Goal: Task Accomplishment & Management: Complete application form

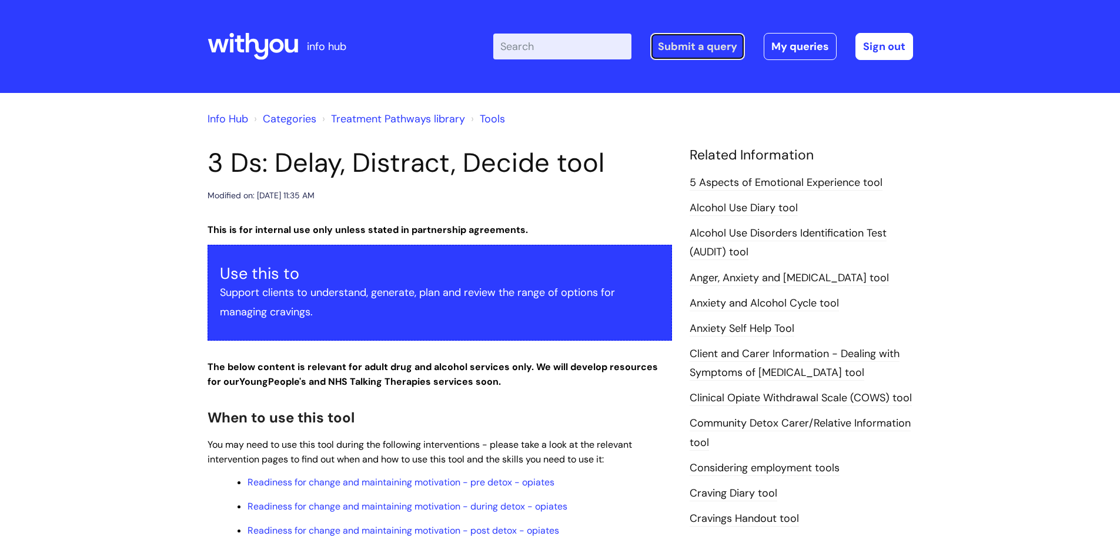
click at [699, 46] on link "Submit a query" at bounding box center [697, 46] width 95 height 27
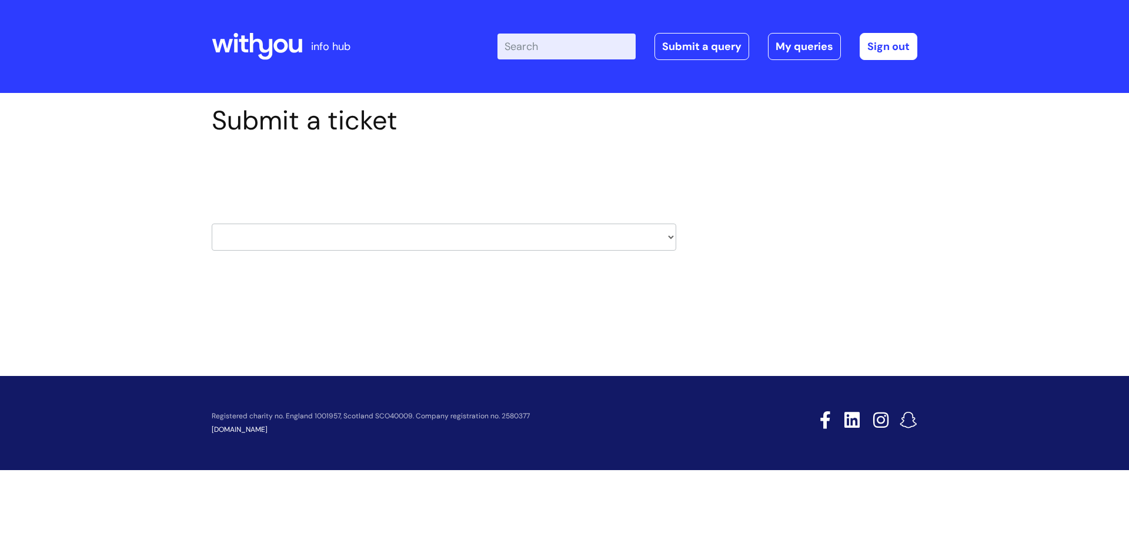
click at [665, 238] on select "HR / People IT and Support Clinical Drug Alerts Finance Accounts Data Support T…" at bounding box center [444, 236] width 465 height 27
select select "it_and_support"
click at [212, 223] on select "HR / People IT and Support Clinical Drug Alerts Finance Accounts Data Support T…" at bounding box center [444, 236] width 465 height 27
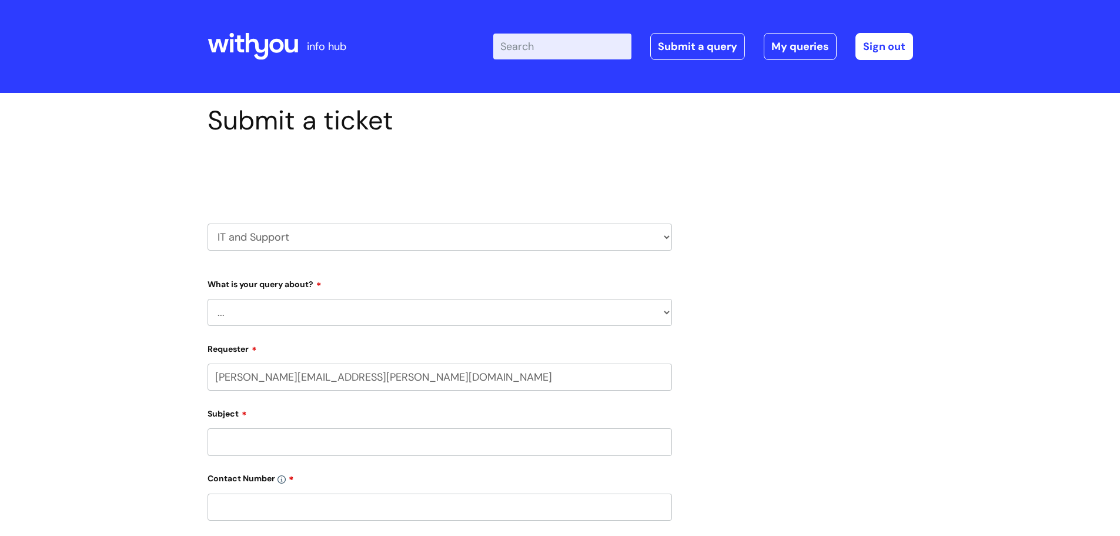
select select "80004286582"
click at [360, 308] on select "... Mobile Phone Reset & MFA Accounts, Starters and Leavers IT Hardware issue I…" at bounding box center [440, 312] width 465 height 27
select select "Something Else"
click at [208, 299] on select "... Mobile Phone Reset & MFA Accounts, Starters and Leavers IT Hardware issue I…" at bounding box center [440, 312] width 465 height 27
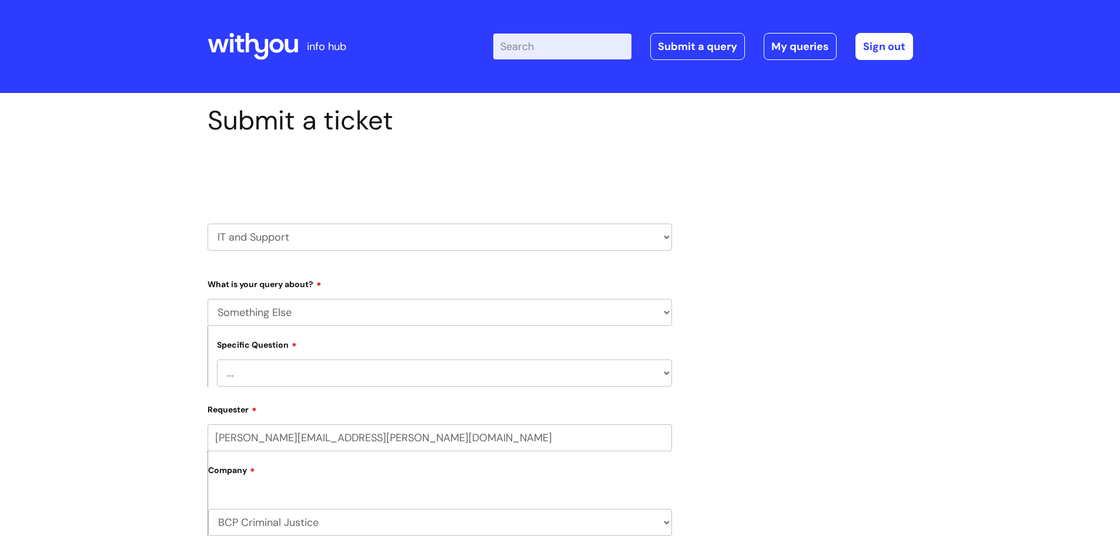
click at [446, 378] on select "... My problem is not listed" at bounding box center [444, 372] width 455 height 27
select select "My problem is not listed"
click at [217, 359] on select "... My problem is not listed" at bounding box center [444, 372] width 455 height 27
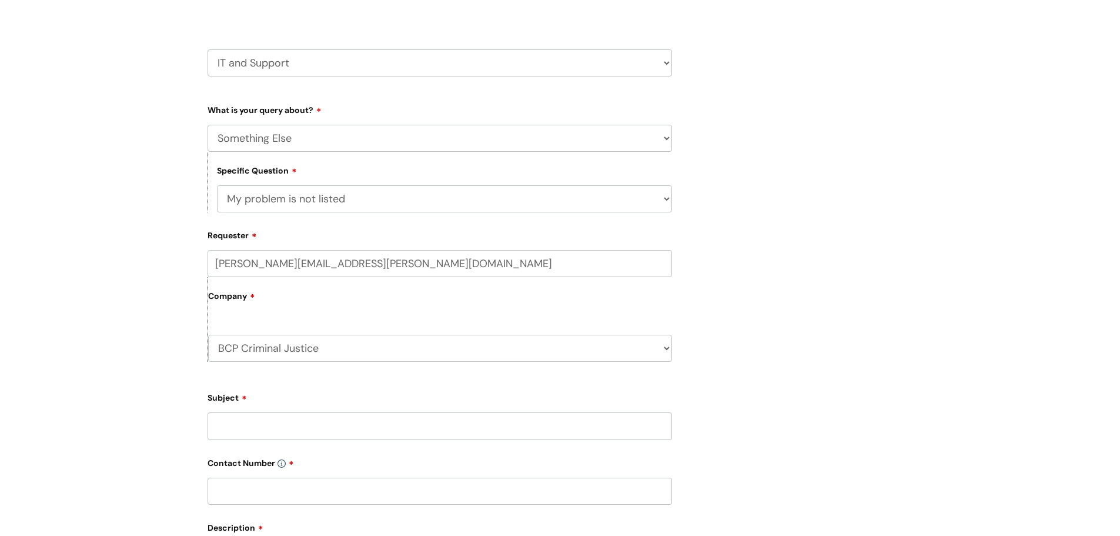
scroll to position [176, 0]
click at [245, 426] on input "Subject" at bounding box center [440, 423] width 465 height 27
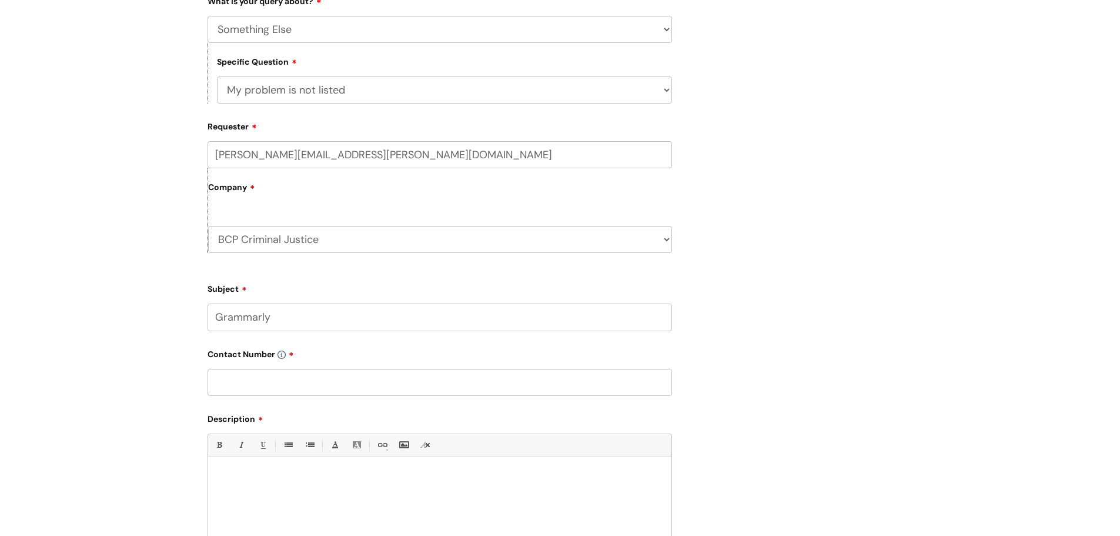
scroll to position [294, 0]
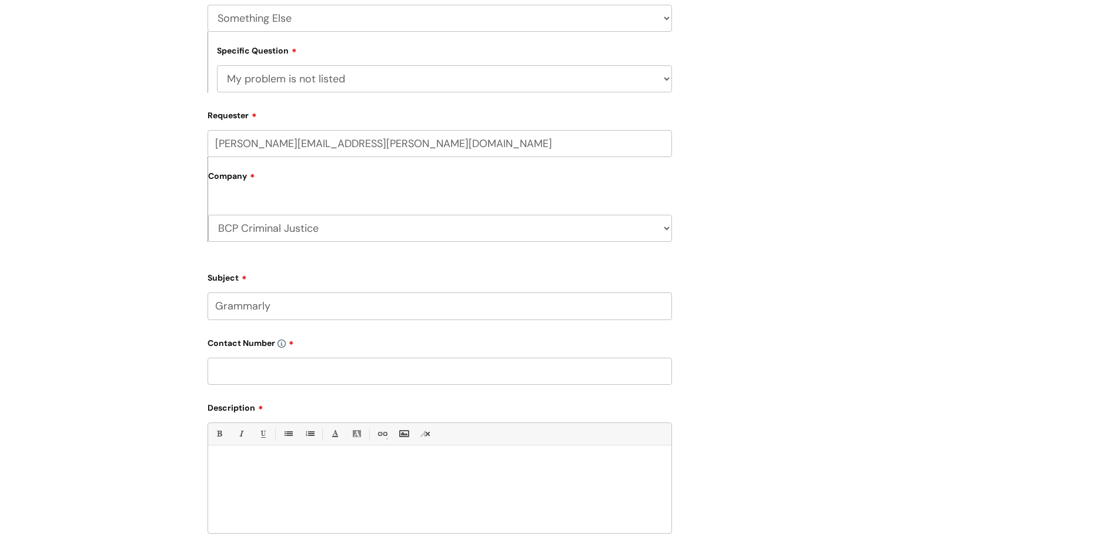
type input "Grammarly"
click at [269, 373] on input "text" at bounding box center [440, 371] width 465 height 27
type input "07976863041"
click at [242, 461] on p at bounding box center [440, 465] width 446 height 11
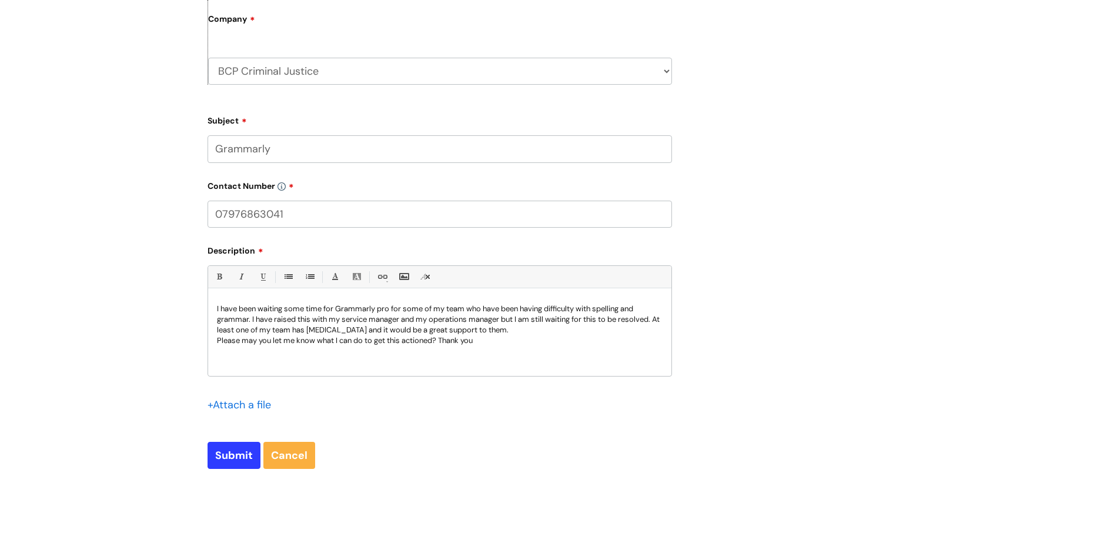
scroll to position [470, 0]
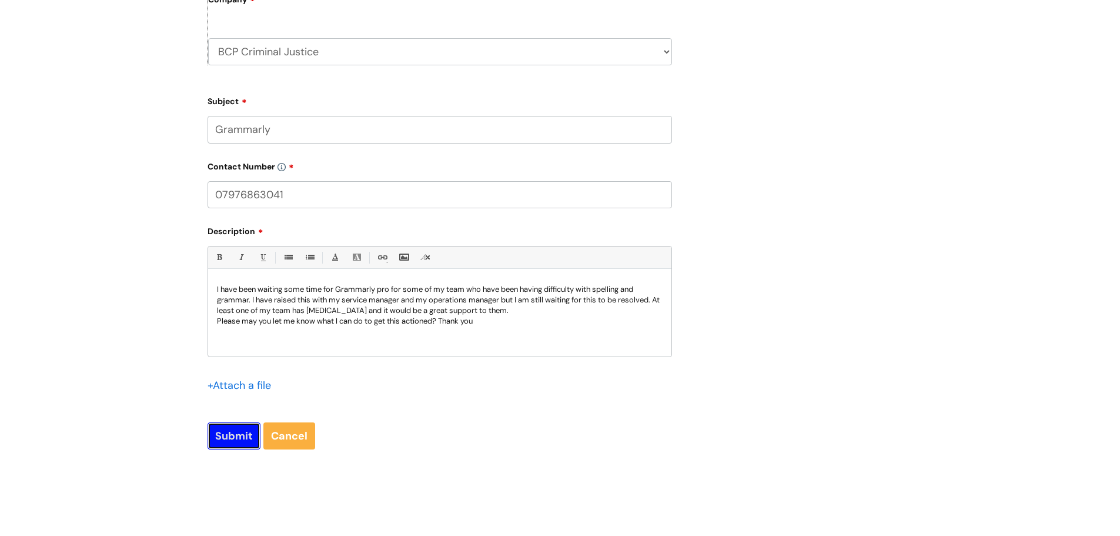
click at [222, 436] on input "Submit" at bounding box center [234, 435] width 53 height 27
type input "Please Wait..."
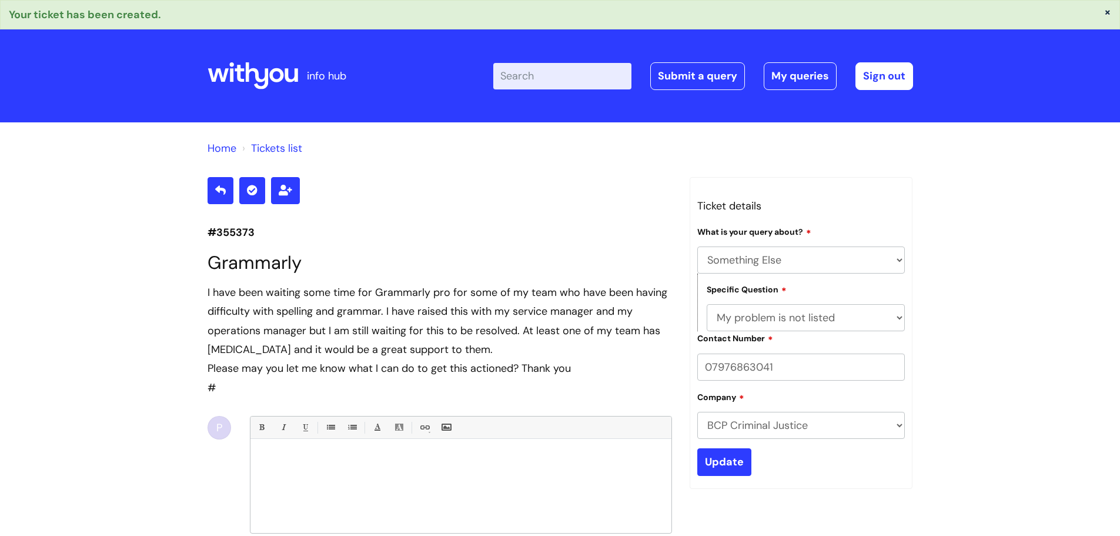
select select "Something Else"
select select "My problem is not listed"
